Goal: Task Accomplishment & Management: Manage account settings

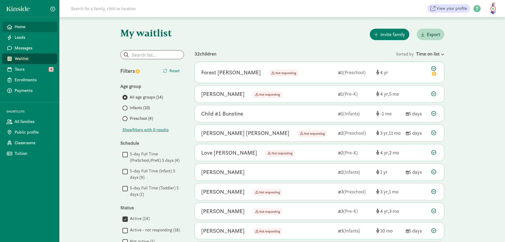
click at [22, 29] on span "Home" at bounding box center [34, 27] width 38 height 6
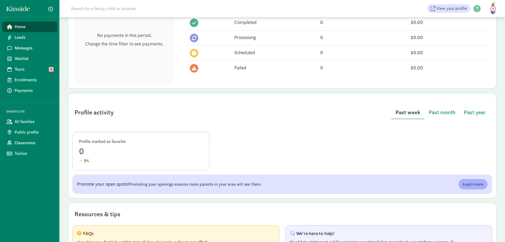
scroll to position [201, 0]
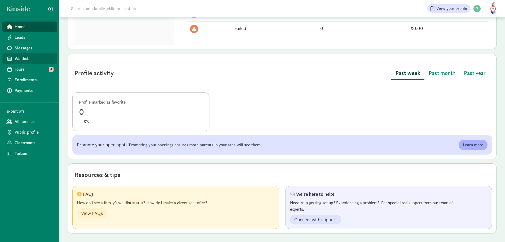
click at [22, 58] on span "Waitlist" at bounding box center [34, 58] width 38 height 6
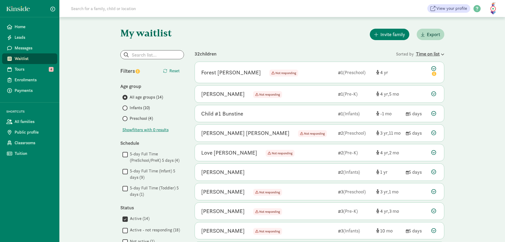
click at [425, 57] on div "Time on list" at bounding box center [430, 53] width 28 height 7
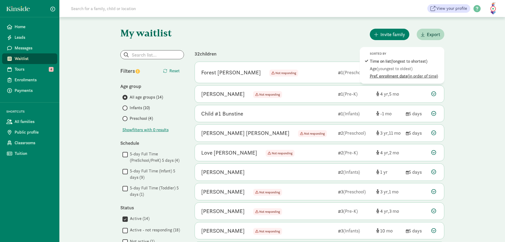
click at [426, 76] on span "(in order of time)" at bounding box center [423, 76] width 30 height 6
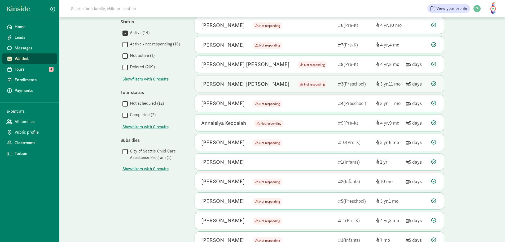
scroll to position [233, 0]
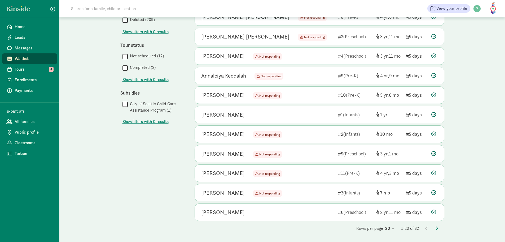
click at [435, 228] on div "Rows per page 20 1-20 of 32" at bounding box center [320, 228] width 250 height 6
click at [391, 228] on icon at bounding box center [393, 228] width 5 height 3
click at [382, 224] on div "100" at bounding box center [377, 224] width 25 height 6
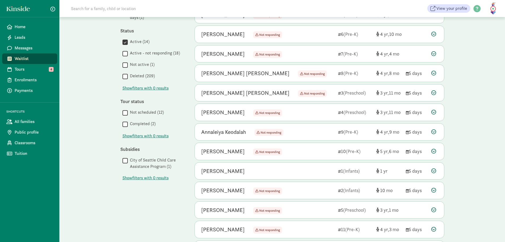
scroll to position [175, 0]
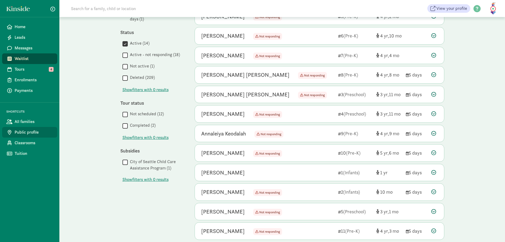
click at [28, 130] on span "Public profile" at bounding box center [34, 132] width 38 height 6
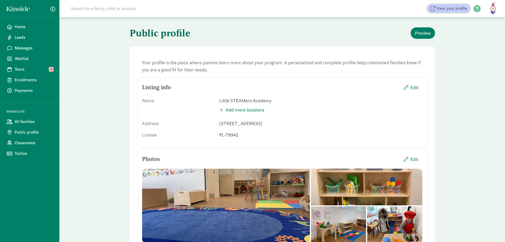
click at [448, 9] on span "View your profile" at bounding box center [452, 8] width 31 height 6
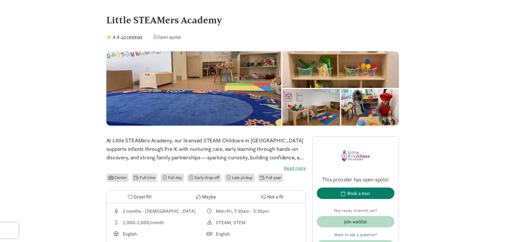
drag, startPoint x: 206, startPoint y: 12, endPoint x: 202, endPoint y: 10, distance: 4.3
drag, startPoint x: 411, startPoint y: 32, endPoint x: 409, endPoint y: 30, distance: 2.9
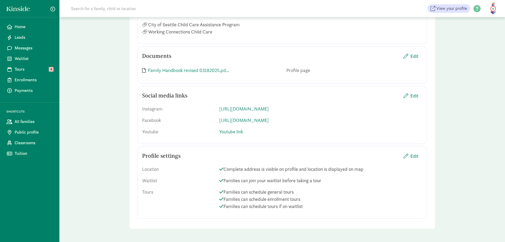
scroll to position [732, 0]
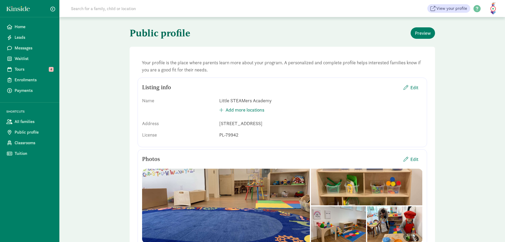
scroll to position [732, 0]
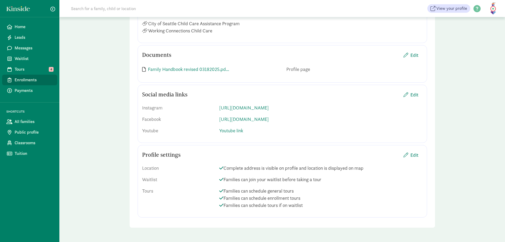
click at [29, 80] on span "Enrollments" at bounding box center [34, 80] width 38 height 6
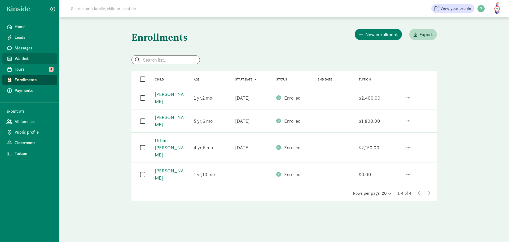
click at [27, 58] on span "Waitlist" at bounding box center [34, 58] width 38 height 6
